Goal: Task Accomplishment & Management: Use online tool/utility

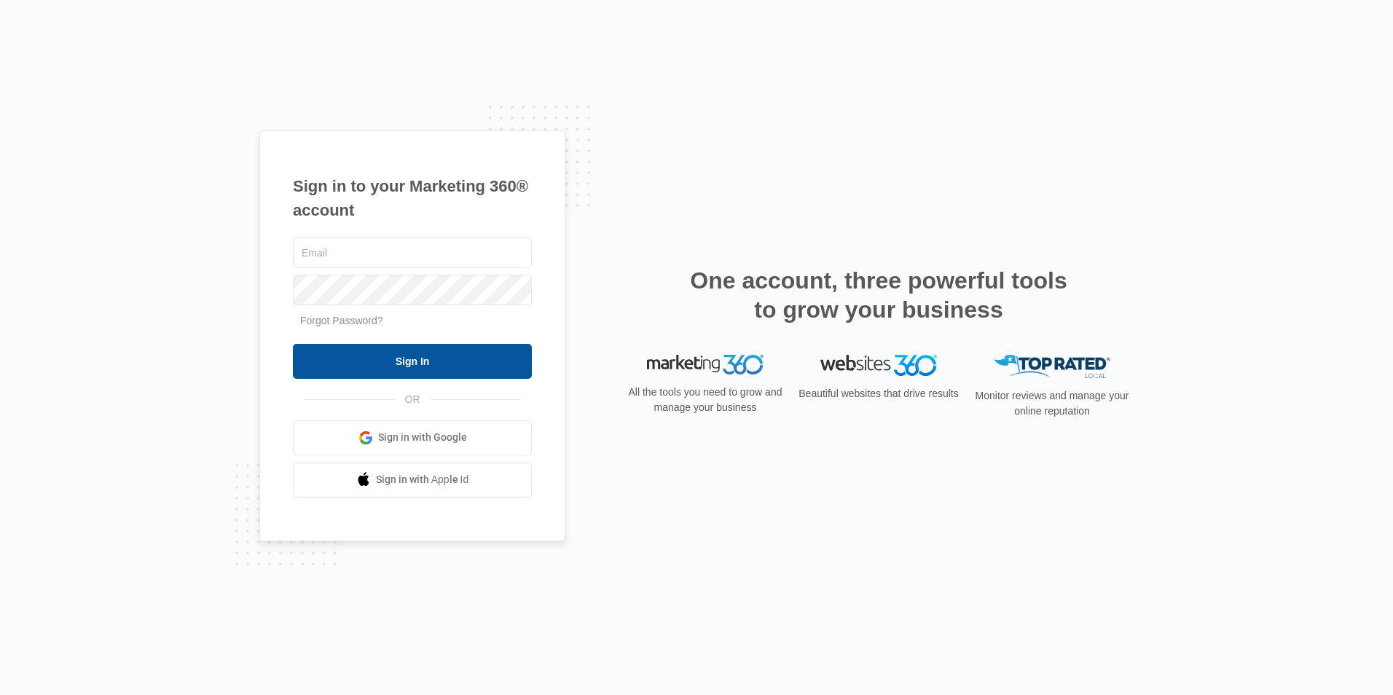
type input "Justice@havencontractingar.com"
click at [438, 366] on input "Sign In" at bounding box center [412, 361] width 239 height 35
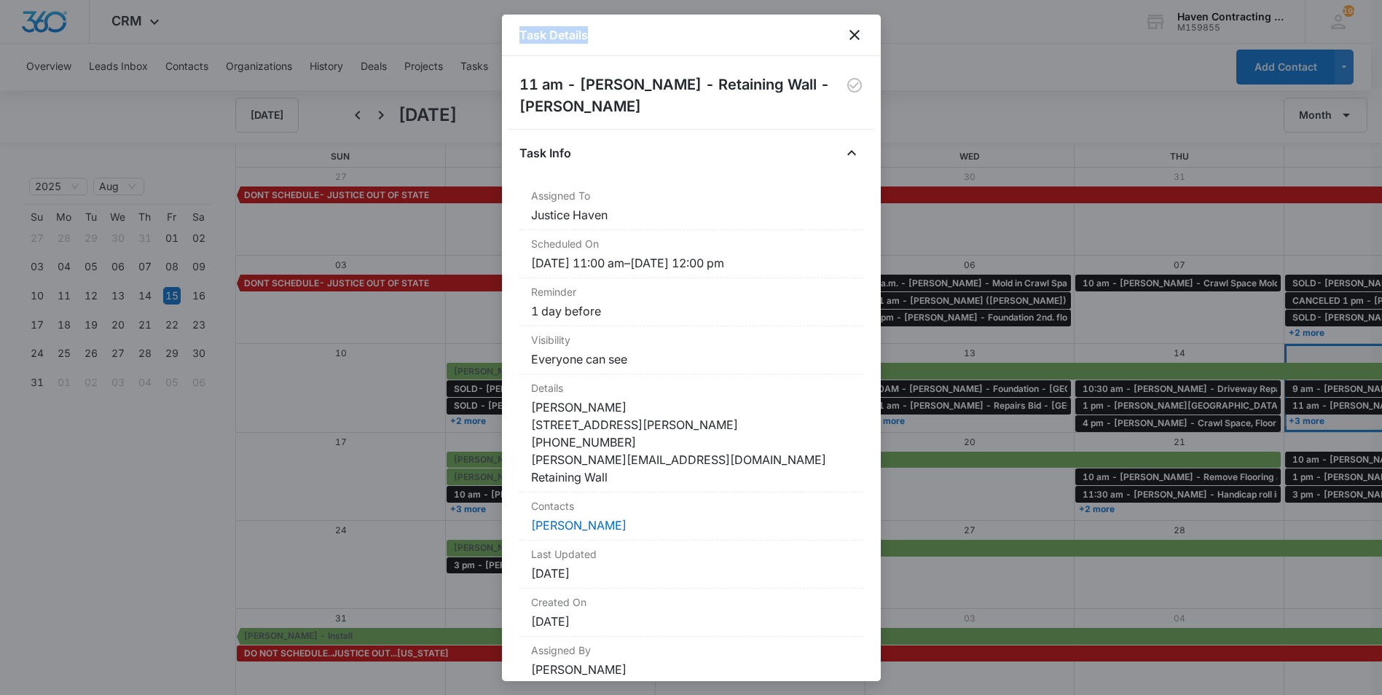
scroll to position [63, 0]
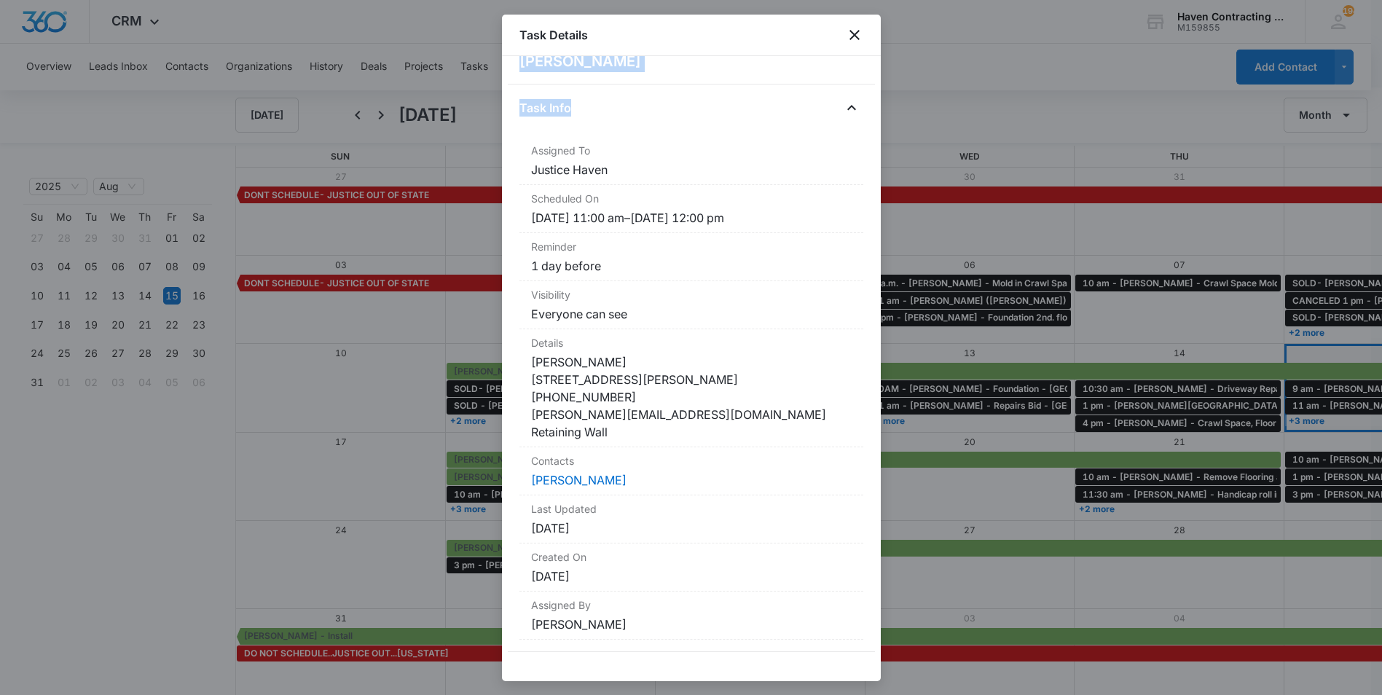
drag, startPoint x: 521, startPoint y: 127, endPoint x: 744, endPoint y: 654, distance: 572.1
click at [744, 654] on div "11 am - Jim Kirkpatrick - Retaining Wall - Rosie Task Info Assigned To Justice …" at bounding box center [691, 368] width 379 height 625
drag, startPoint x: 744, startPoint y: 654, endPoint x: 597, endPoint y: 292, distance: 390.7
click at [319, 470] on div at bounding box center [691, 347] width 1382 height 695
